Goal: Obtain resource: Download file/media

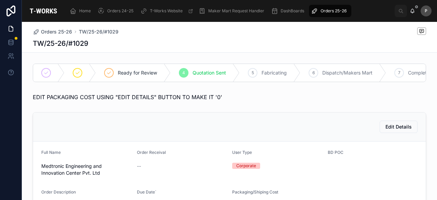
click at [334, 12] on span "Orders 25-26" at bounding box center [333, 10] width 26 height 5
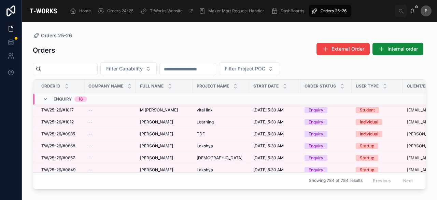
click at [97, 69] on input "text" at bounding box center [69, 69] width 56 height 10
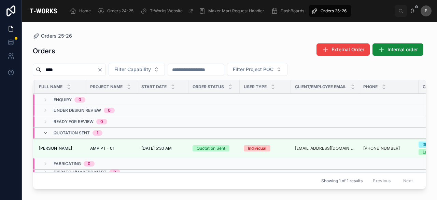
scroll to position [0, 102]
type input "****"
click at [214, 149] on div "Quotation Sent" at bounding box center [210, 148] width 29 height 6
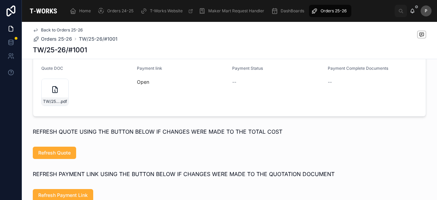
scroll to position [409, 0]
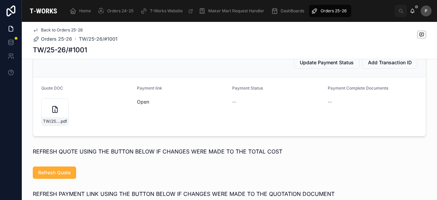
click at [59, 125] on div "TW/25-26/#1001 .pdf" at bounding box center [54, 111] width 27 height 27
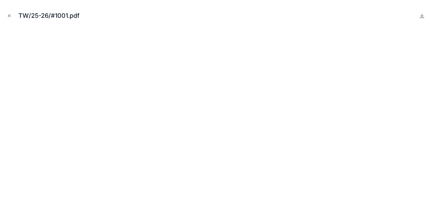
drag, startPoint x: 8, startPoint y: 15, endPoint x: 12, endPoint y: 19, distance: 5.3
click at [8, 15] on icon "Close modal" at bounding box center [9, 15] width 5 height 5
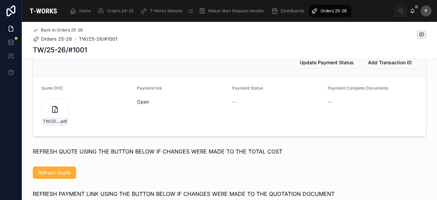
click at [142, 104] on link "Open" at bounding box center [143, 102] width 12 height 6
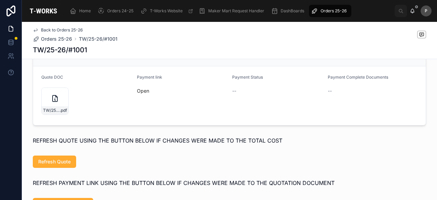
scroll to position [409, 0]
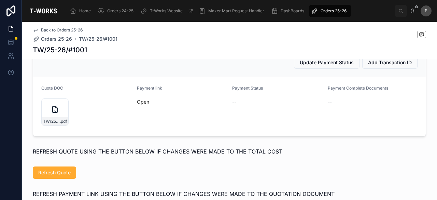
click at [333, 11] on span "Orders 25-26" at bounding box center [333, 10] width 26 height 5
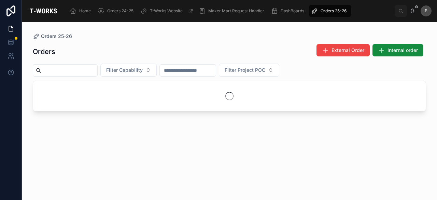
click at [90, 69] on input "text" at bounding box center [69, 70] width 56 height 10
paste input "****"
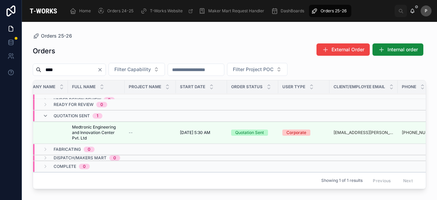
scroll to position [20, 74]
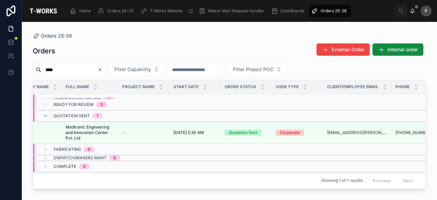
type input "****"
click at [250, 129] on div "Quotation Sent" at bounding box center [243, 132] width 29 height 6
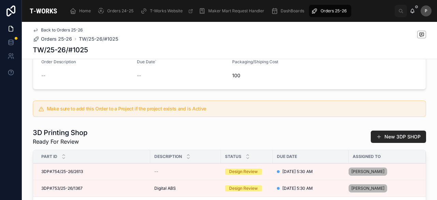
scroll to position [375, 0]
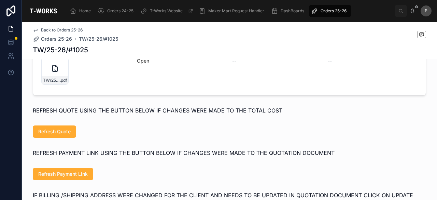
click at [61, 78] on div "TW/25-26/#1025 .pdf" at bounding box center [54, 70] width 27 height 27
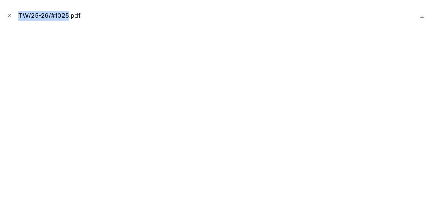
drag, startPoint x: 69, startPoint y: 15, endPoint x: 18, endPoint y: 14, distance: 51.2
click at [18, 14] on div "TW/25-26/#1025.pdf" at bounding box center [218, 15] width 426 height 20
copy div "TW/25-26/#1025"
click at [70, 16] on div "TW/25-26/#1025.pdf" at bounding box center [52, 16] width 68 height 10
drag, startPoint x: 68, startPoint y: 15, endPoint x: 18, endPoint y: 14, distance: 49.8
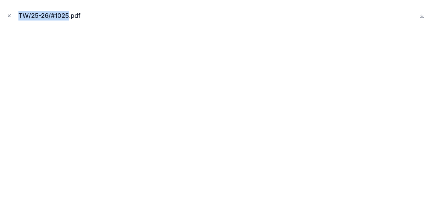
click at [18, 14] on div "TW/25-26/#1025.pdf" at bounding box center [52, 16] width 68 height 10
copy div "TW/25-26/#1025"
click at [11, 15] on icon "Close modal" at bounding box center [9, 15] width 5 height 5
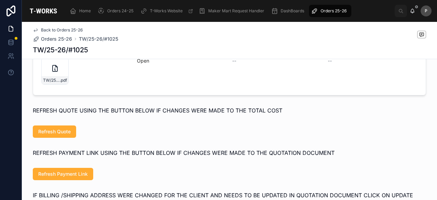
click at [338, 11] on span "Orders 25-26" at bounding box center [333, 10] width 26 height 5
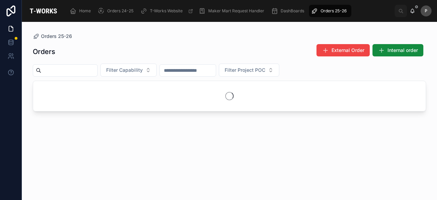
click at [90, 69] on input "text" at bounding box center [69, 70] width 56 height 10
paste input "****"
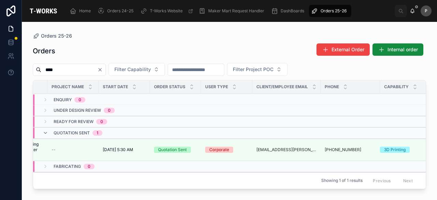
scroll to position [0, 156]
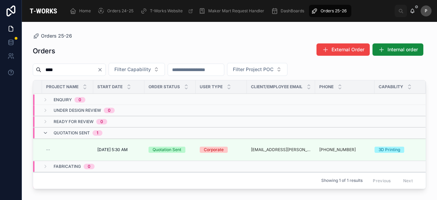
type input "****"
click at [168, 146] on div "Quotation Sent" at bounding box center [166, 149] width 29 height 6
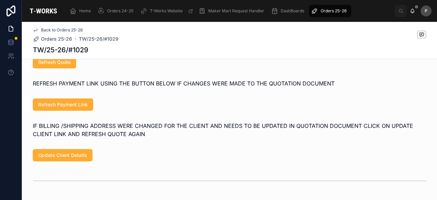
scroll to position [341, 0]
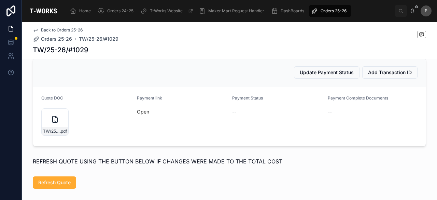
click at [60, 128] on div "TW/25-26/#1029 .pdf" at bounding box center [54, 121] width 27 height 27
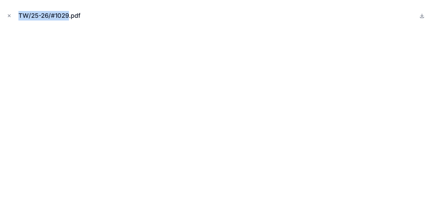
drag, startPoint x: 68, startPoint y: 15, endPoint x: 16, endPoint y: 13, distance: 51.5
click at [16, 13] on div "TW/25-26/#1029.pdf" at bounding box center [218, 15] width 426 height 20
copy div "TW/25-26/#1029"
click at [11, 15] on icon "Close modal" at bounding box center [9, 15] width 5 height 5
